Goal: Task Accomplishment & Management: Use online tool/utility

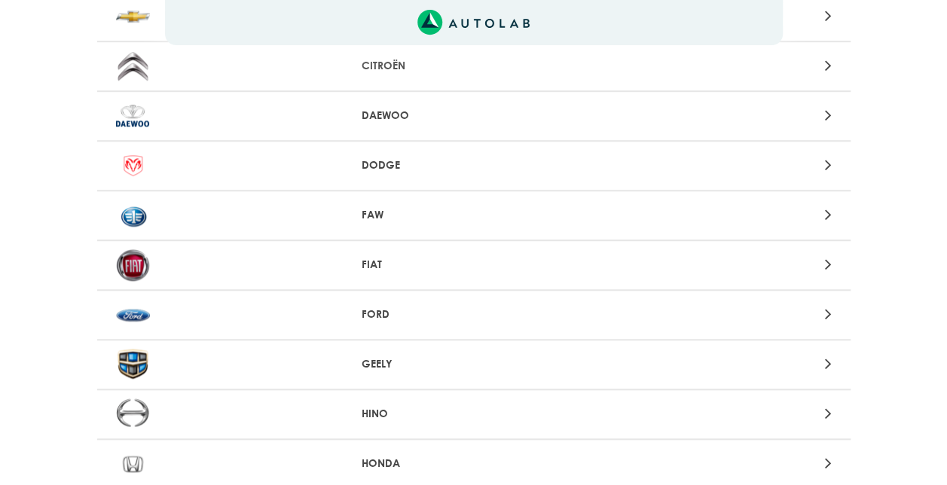
scroll to position [487, 0]
click at [138, 267] on img at bounding box center [133, 266] width 34 height 33
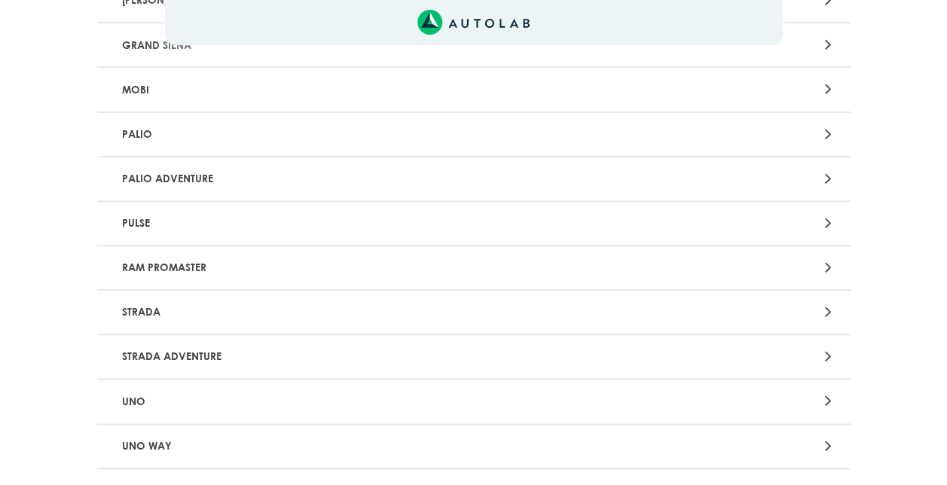
scroll to position [377, 0]
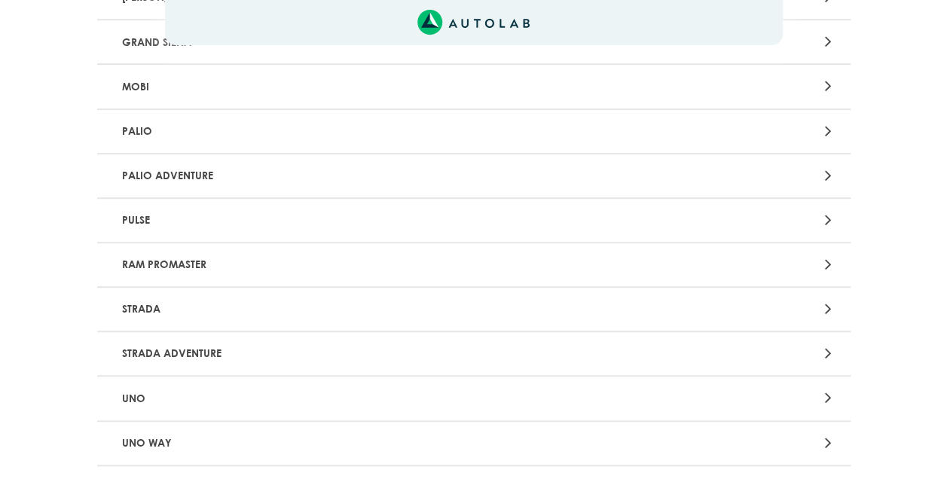
click at [139, 217] on p "PULSE" at bounding box center [350, 220] width 469 height 28
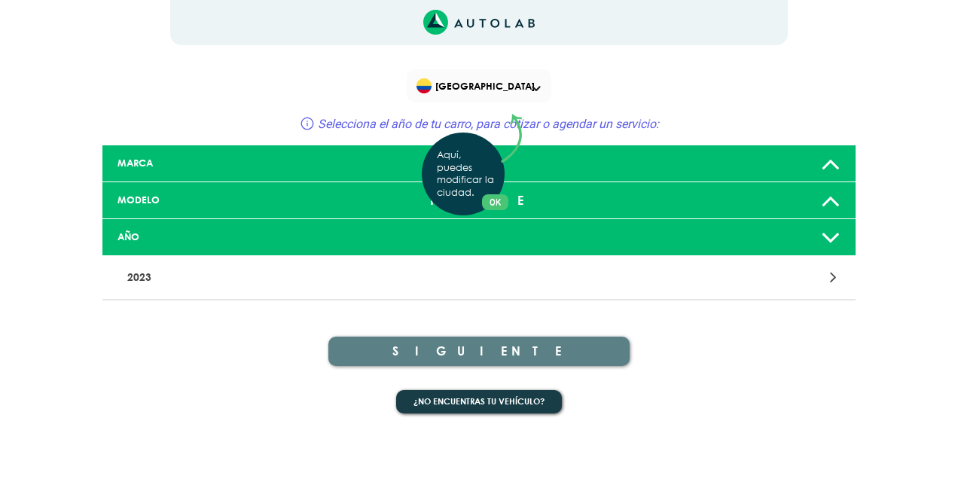
click at [151, 273] on div "Aquí, puedes modificar la ciudad. OK .aex,.bex{fill:none!important;stroke:#50c4…" at bounding box center [479, 242] width 958 height 485
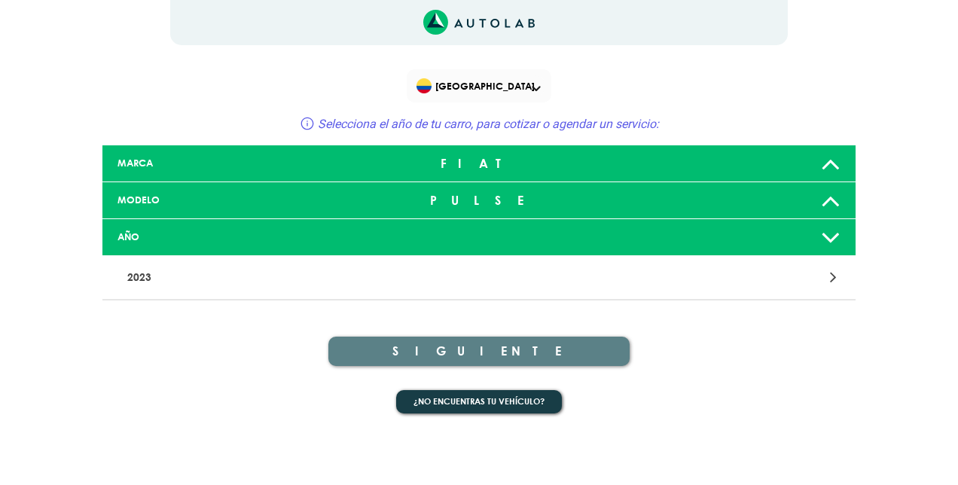
click at [142, 274] on p "2023" at bounding box center [355, 278] width 469 height 28
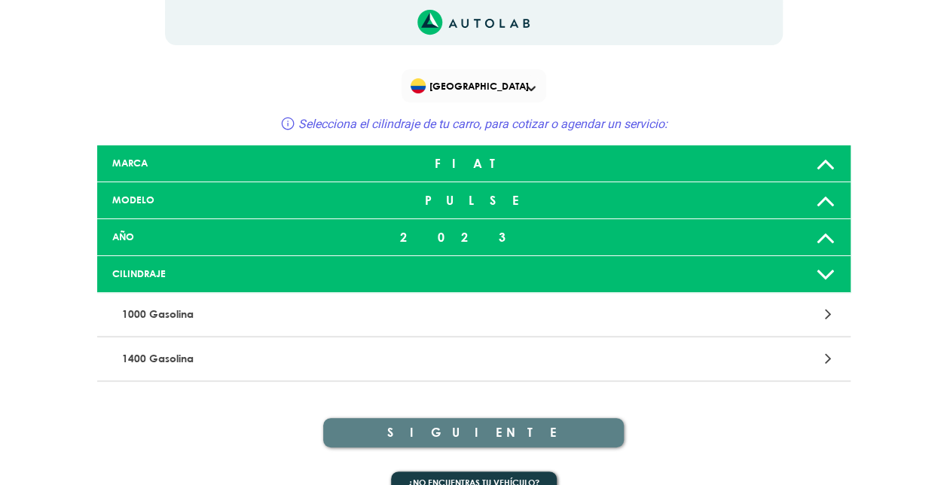
click at [159, 357] on p "1400 Gasolina" at bounding box center [350, 359] width 469 height 28
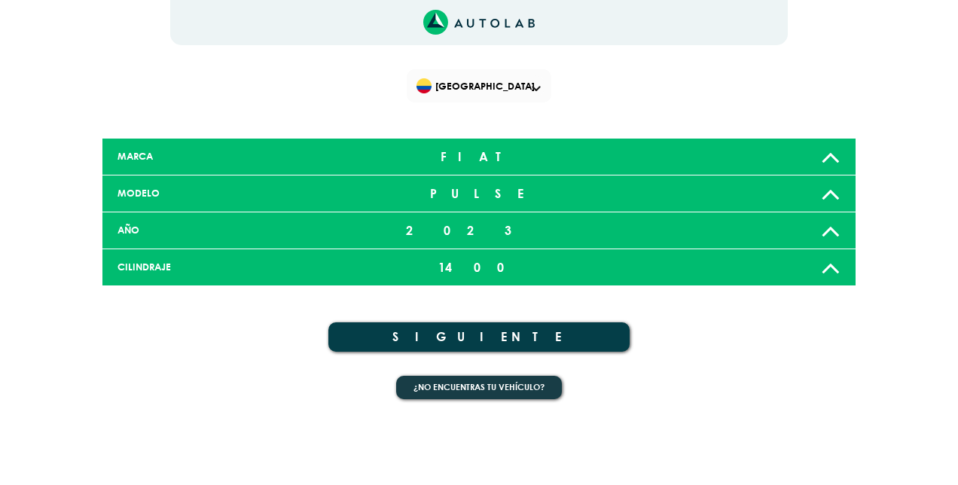
click at [222, 262] on div "CILINDRAJE" at bounding box center [230, 267] width 249 height 14
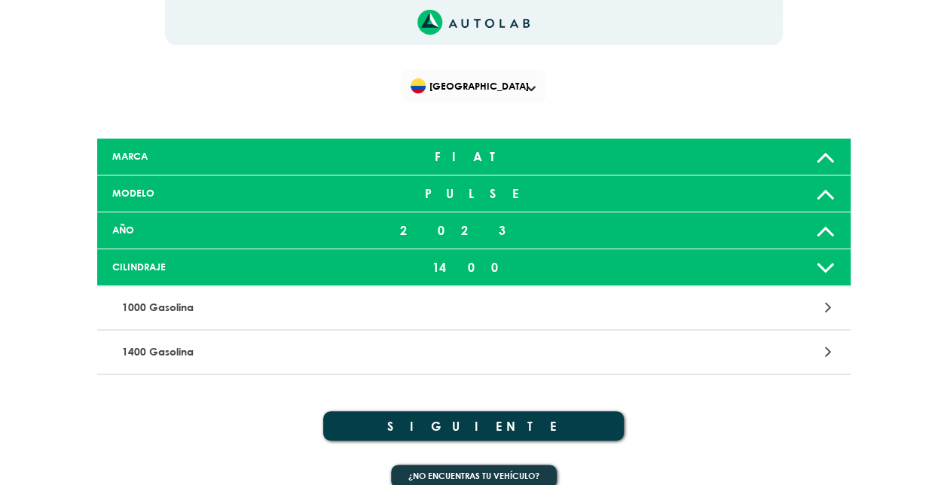
click at [173, 307] on p "1000 Gasolina" at bounding box center [350, 308] width 469 height 28
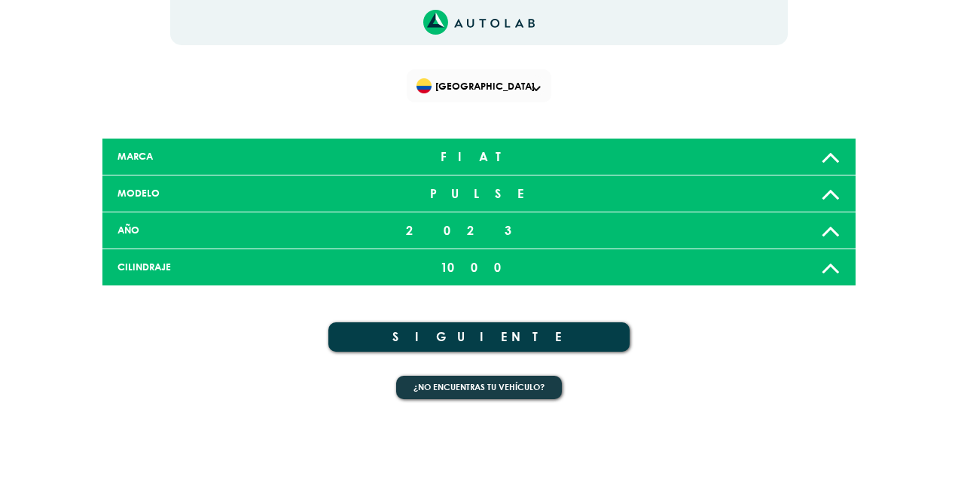
click at [491, 337] on button "SIGUIENTE" at bounding box center [478, 336] width 301 height 29
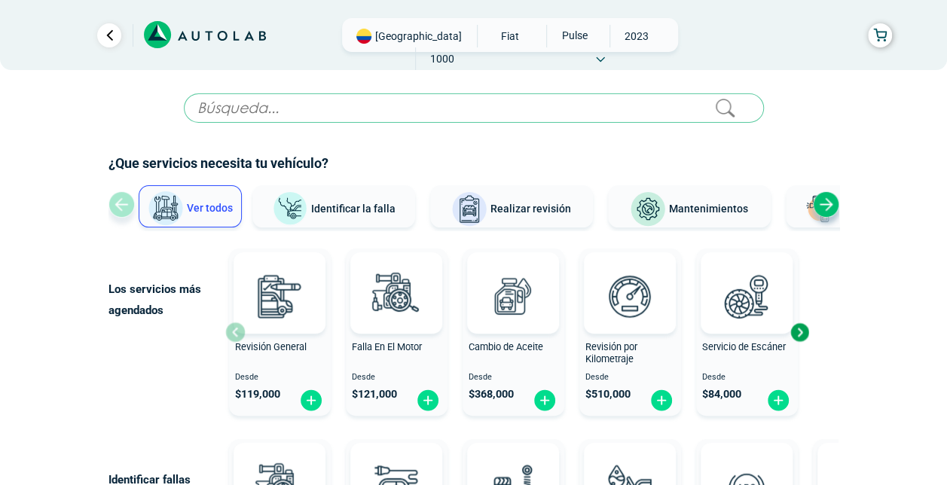
click at [111, 33] on link "Ir al paso anterior" at bounding box center [109, 35] width 24 height 24
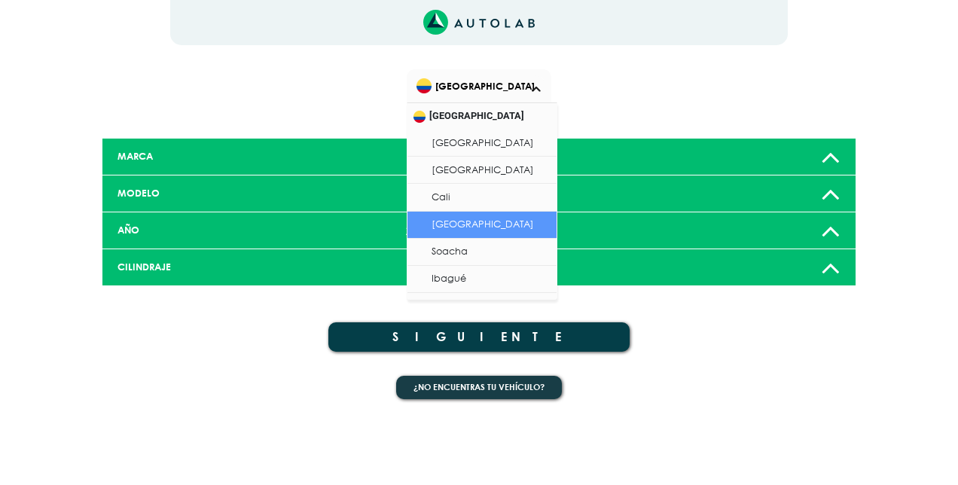
click at [541, 84] on span "[GEOGRAPHIC_DATA]" at bounding box center [481, 85] width 129 height 21
click at [464, 221] on li "[GEOGRAPHIC_DATA]" at bounding box center [481, 225] width 149 height 27
